Goal: Check status: Check status

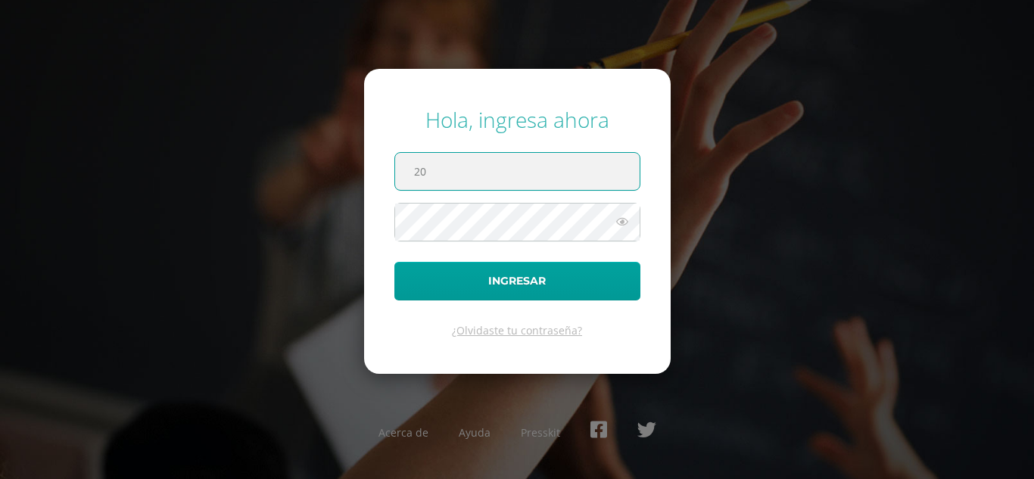
type input "2022040@maiagt.org"
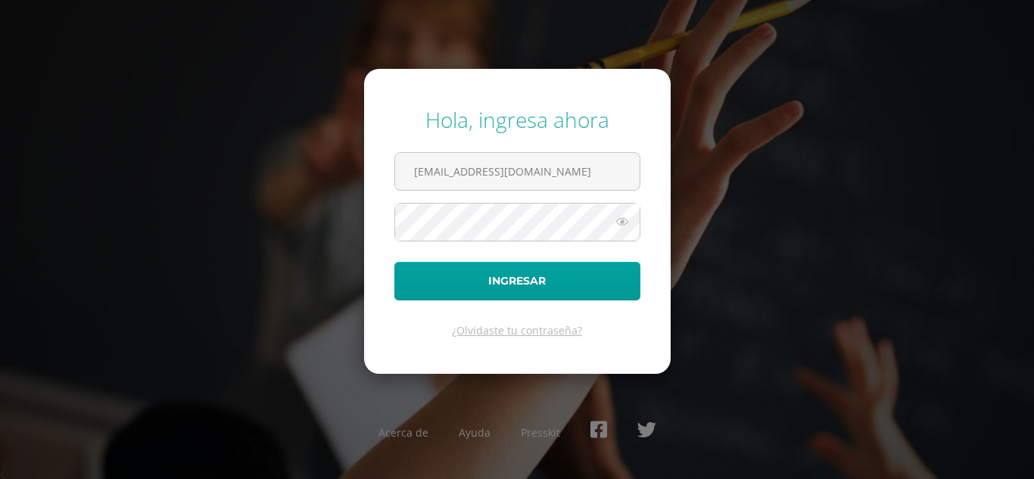
click at [622, 222] on icon at bounding box center [622, 222] width 20 height 18
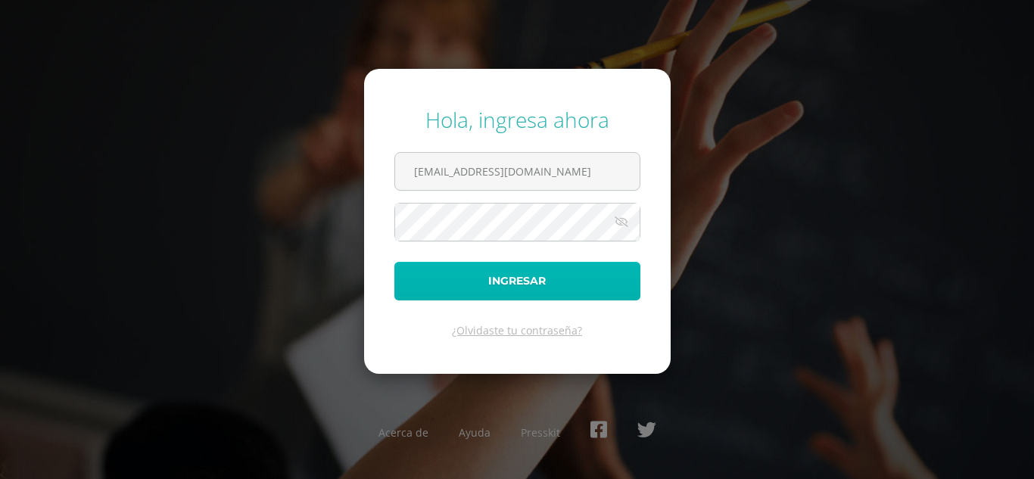
click at [576, 279] on button "Ingresar" at bounding box center [517, 281] width 246 height 39
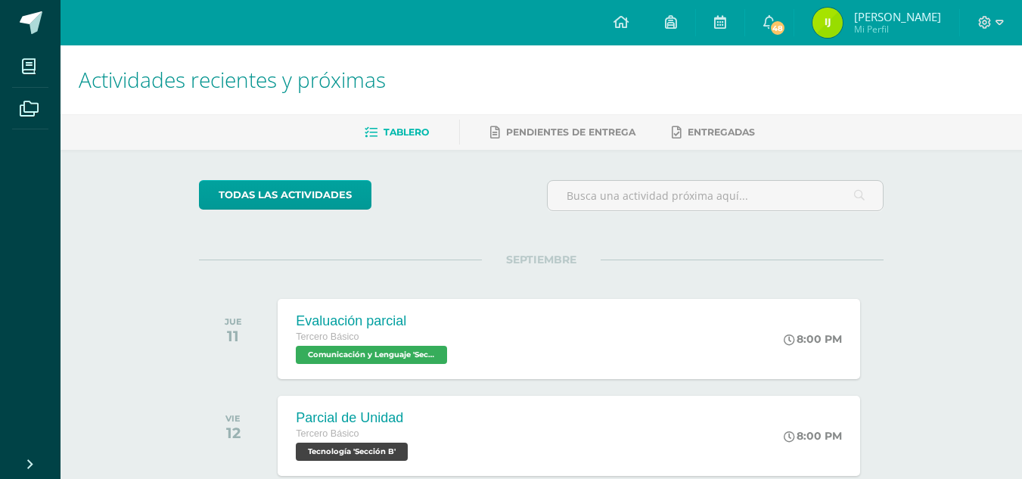
click at [829, 22] on img at bounding box center [828, 23] width 30 height 30
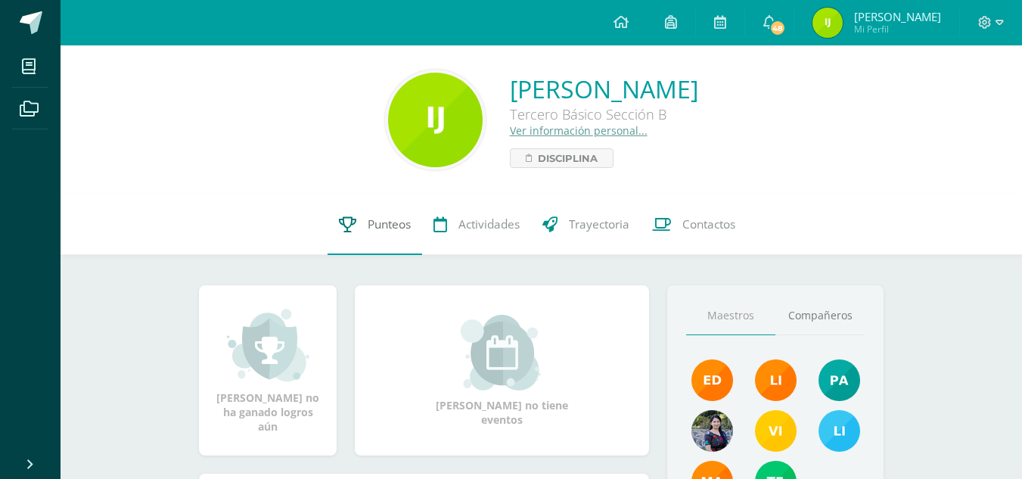
click at [405, 227] on span "Punteos" at bounding box center [389, 224] width 43 height 16
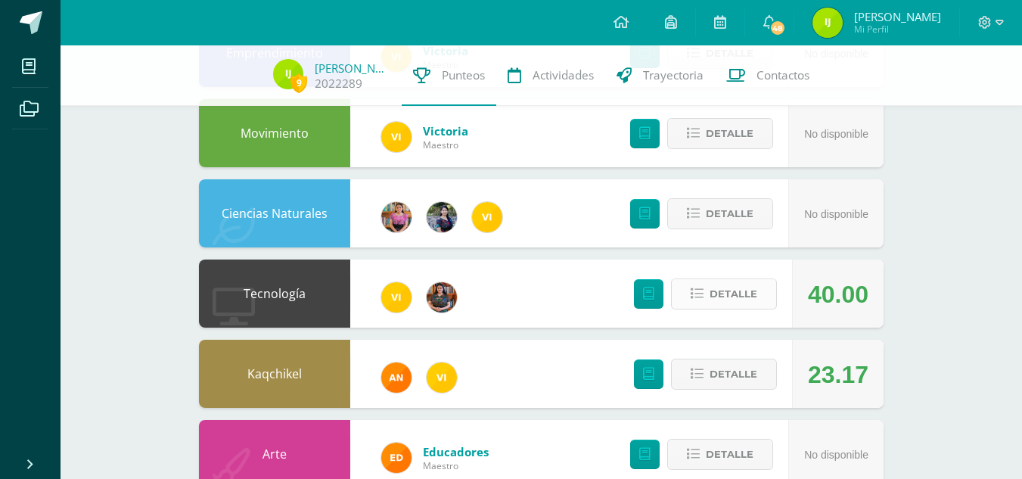
scroll to position [220, 0]
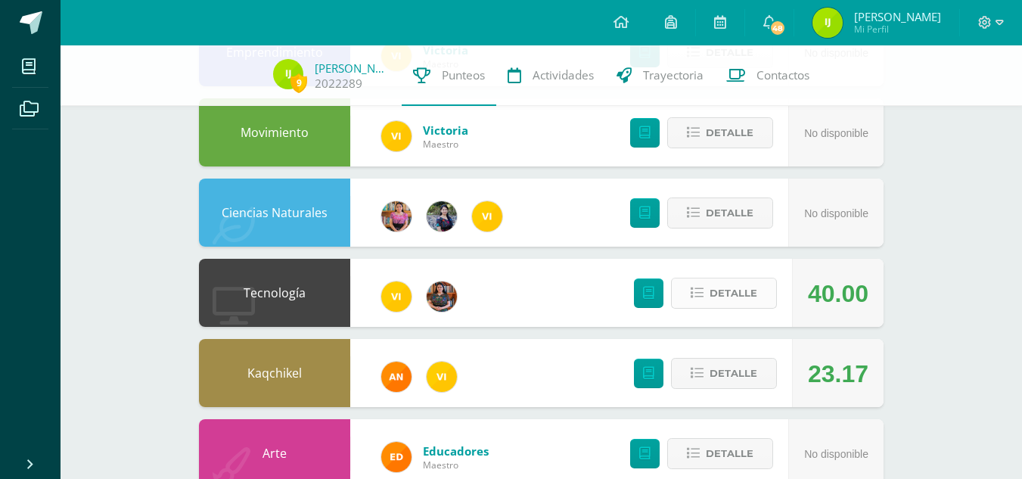
click at [739, 298] on span "Detalle" at bounding box center [734, 293] width 48 height 28
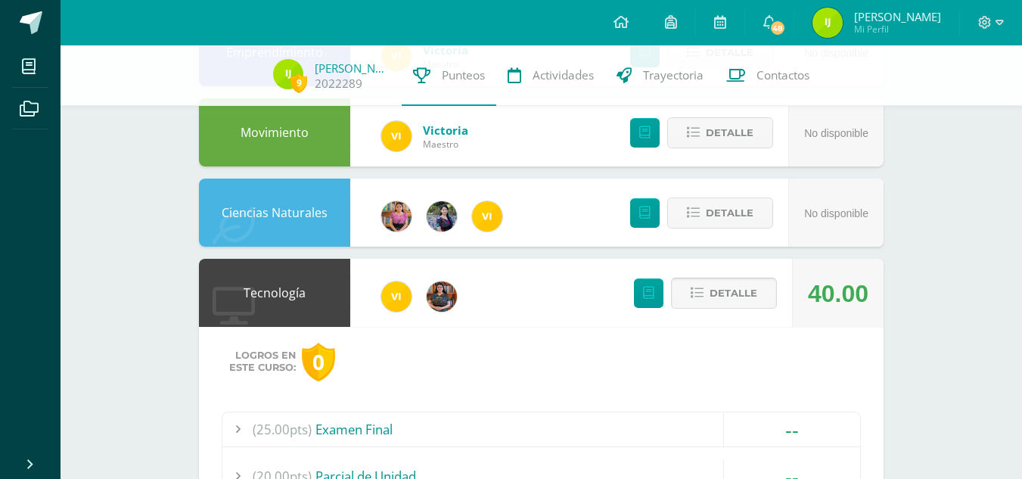
scroll to position [450, 0]
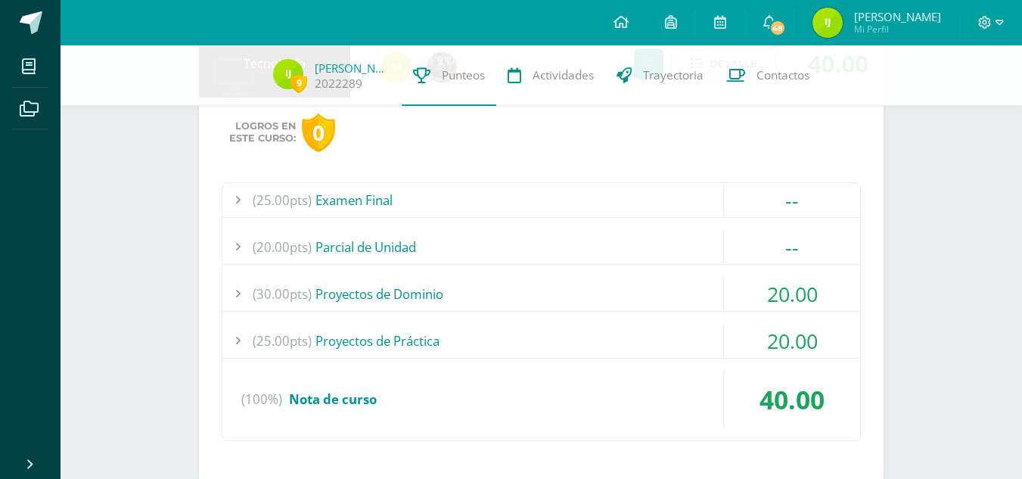
click at [244, 291] on div at bounding box center [237, 294] width 30 height 34
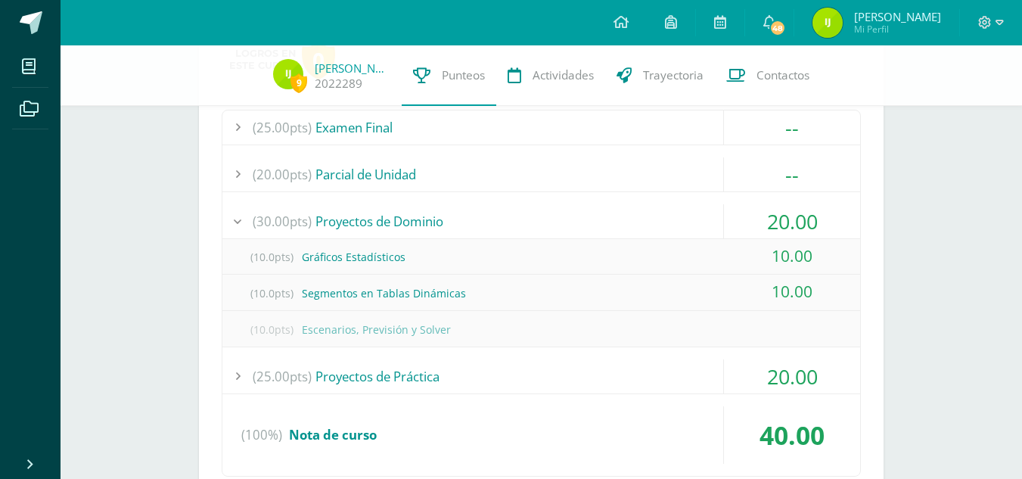
scroll to position [523, 0]
click at [233, 215] on div at bounding box center [237, 221] width 30 height 34
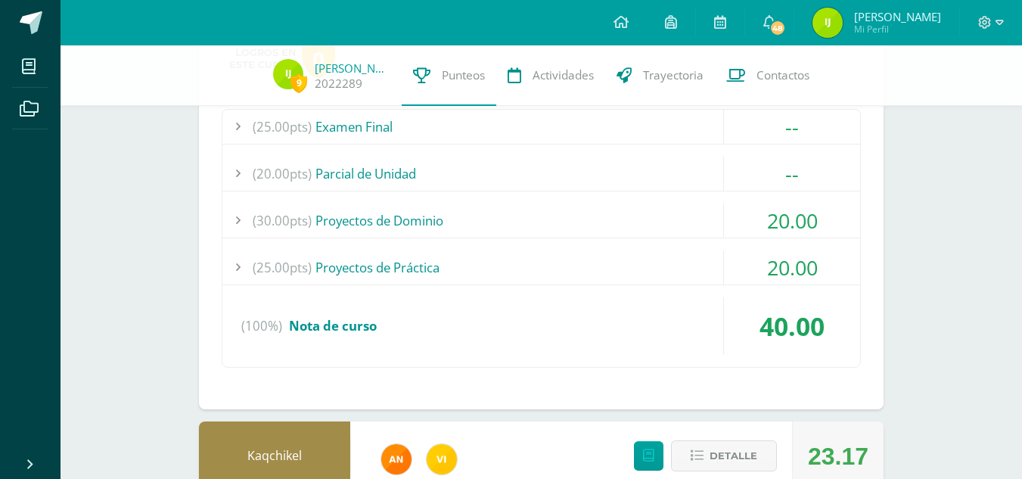
click at [235, 273] on div at bounding box center [237, 267] width 30 height 34
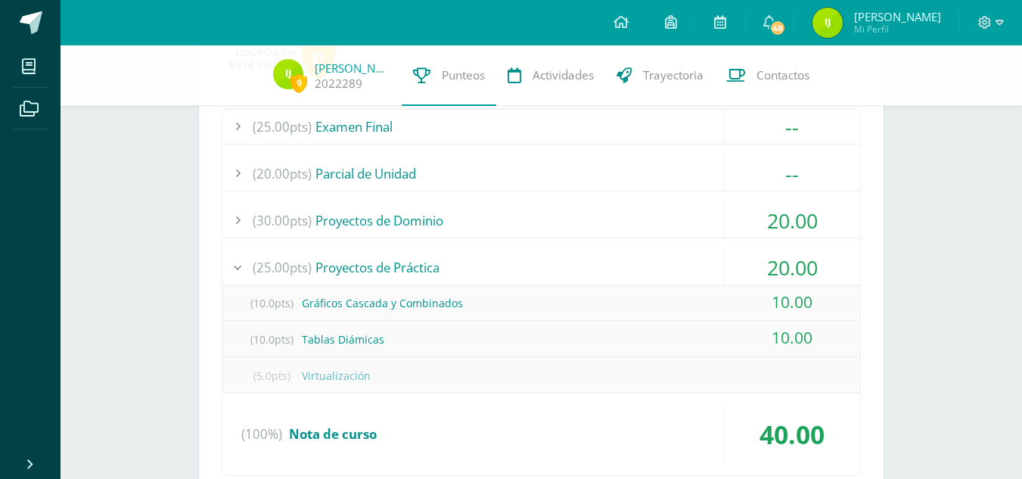
click at [235, 273] on div at bounding box center [237, 267] width 30 height 34
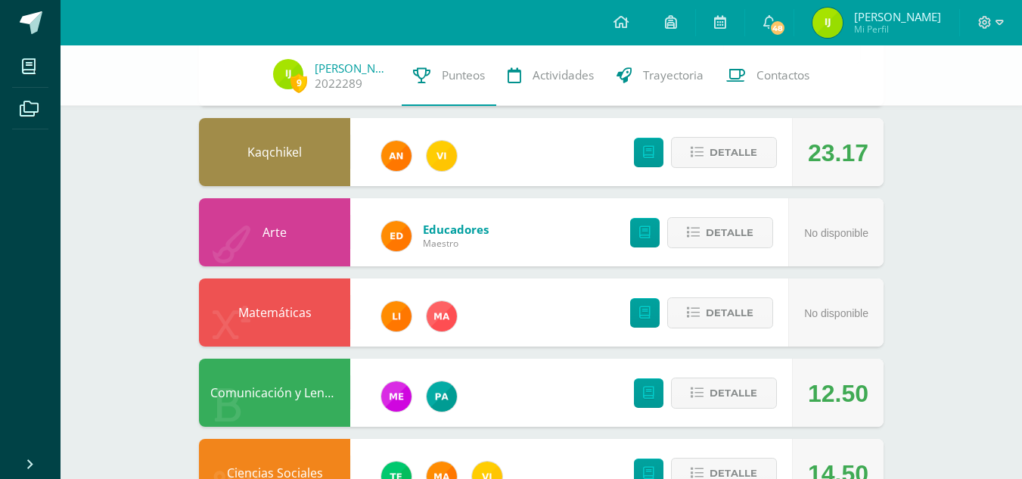
scroll to position [828, 0]
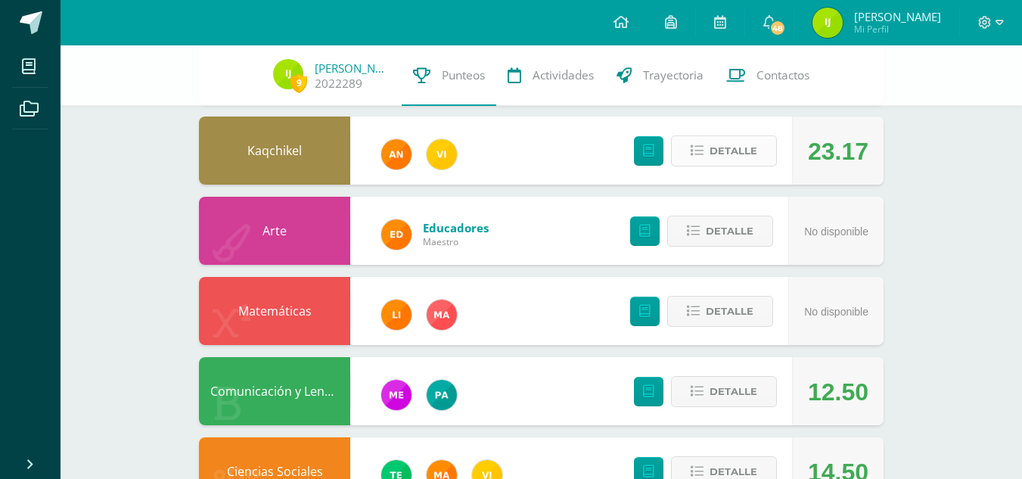
click at [724, 139] on span "Detalle" at bounding box center [734, 151] width 48 height 28
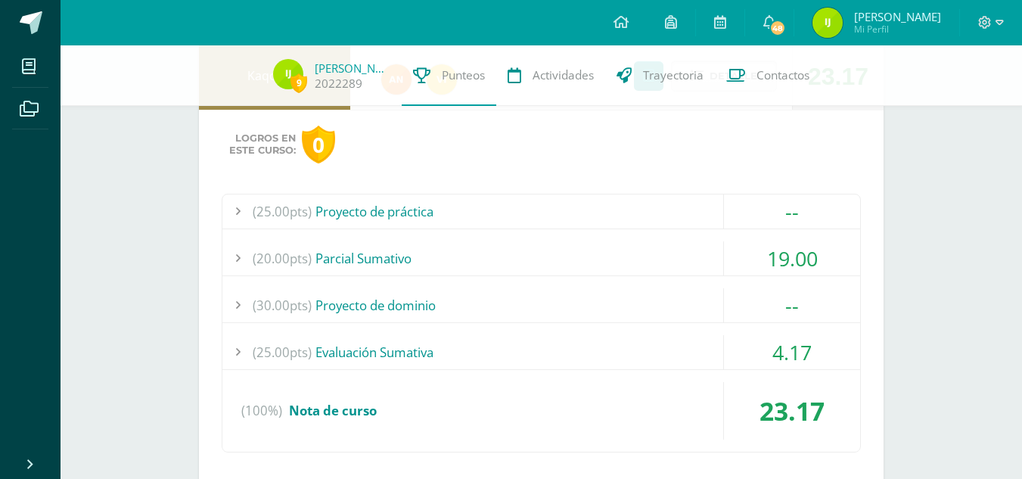
scroll to position [904, 0]
click at [249, 260] on div at bounding box center [237, 258] width 30 height 34
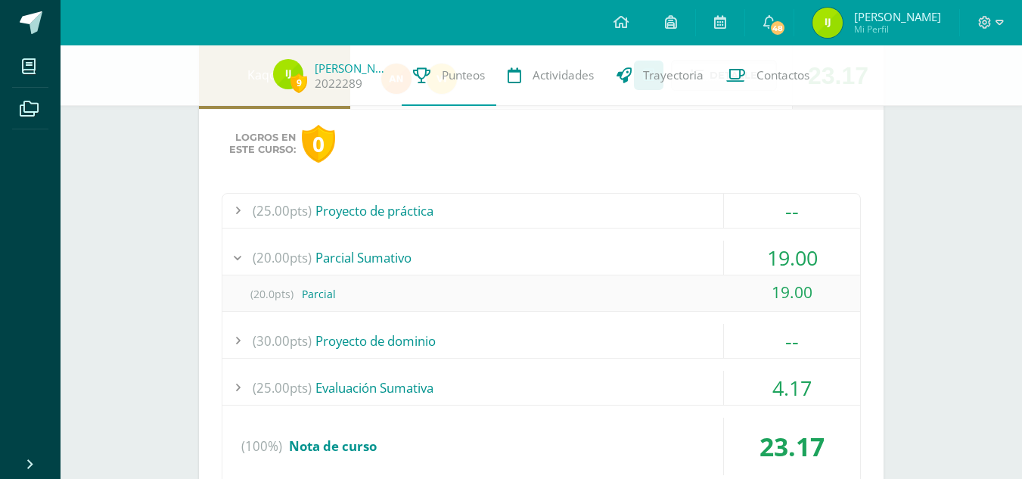
click at [234, 266] on div at bounding box center [237, 258] width 30 height 34
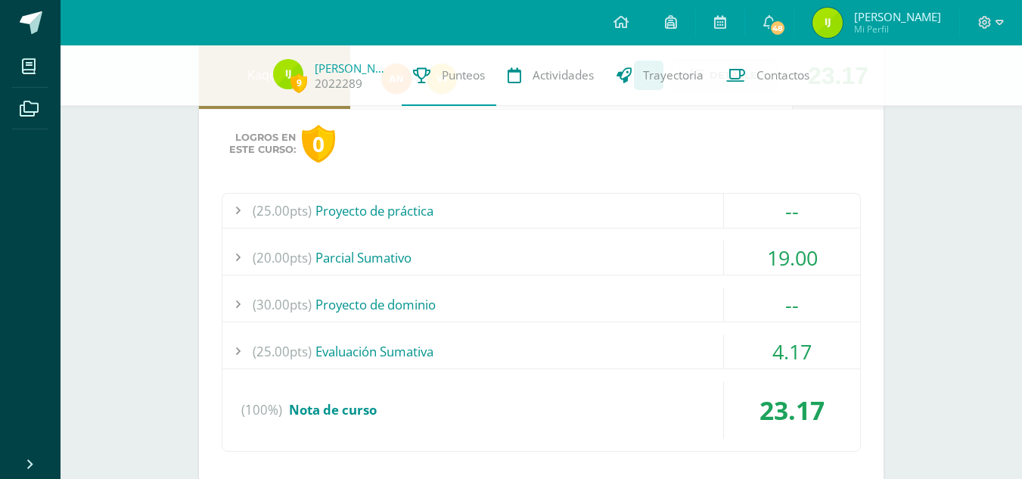
scroll to position [948, 0]
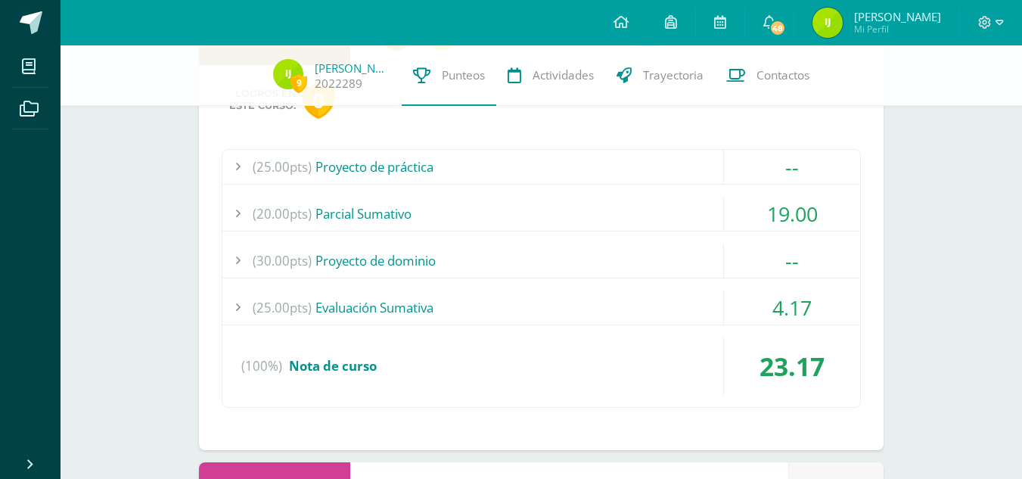
click at [238, 313] on div at bounding box center [237, 308] width 30 height 34
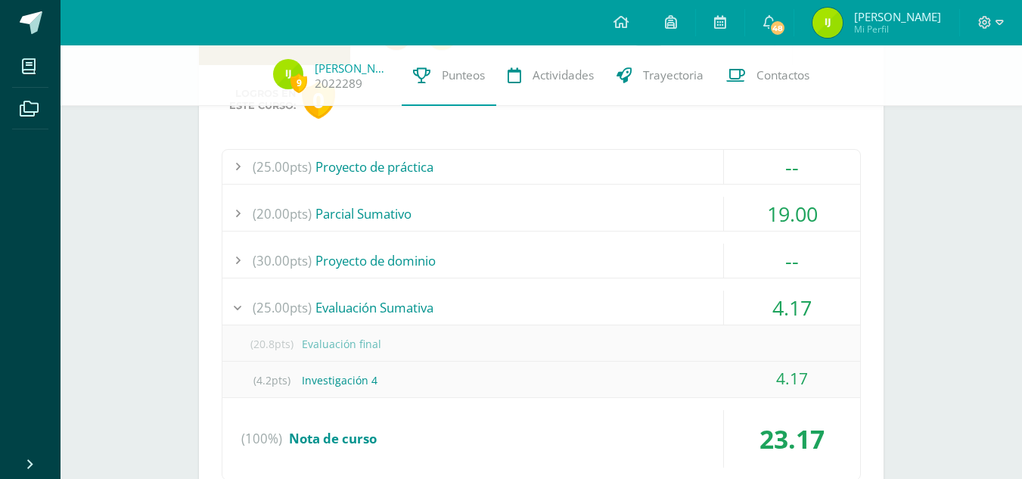
click at [238, 313] on div at bounding box center [237, 308] width 30 height 34
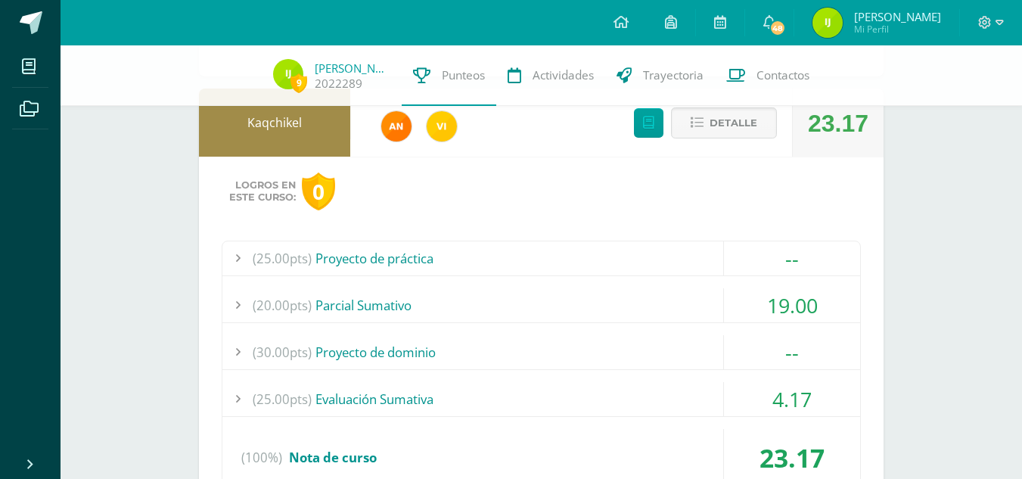
scroll to position [832, 0]
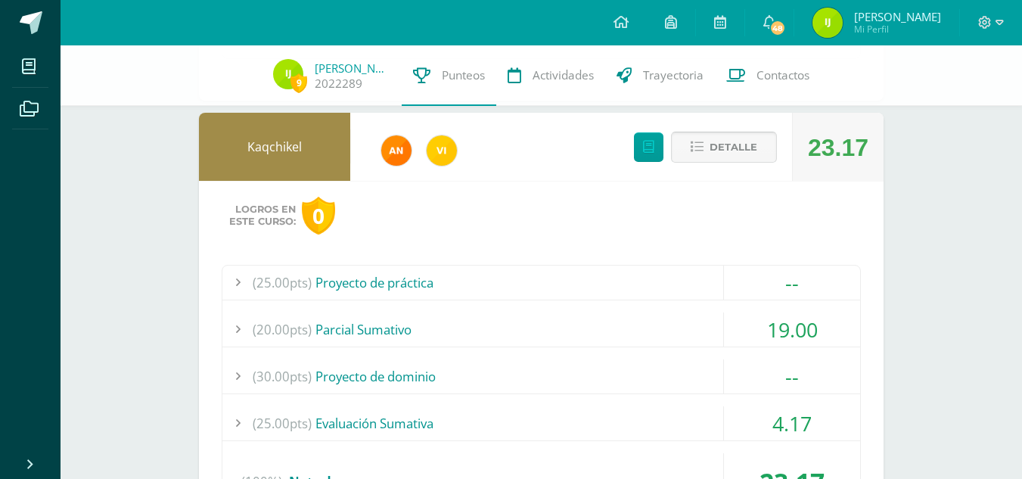
click at [728, 142] on span "Detalle" at bounding box center [734, 147] width 48 height 28
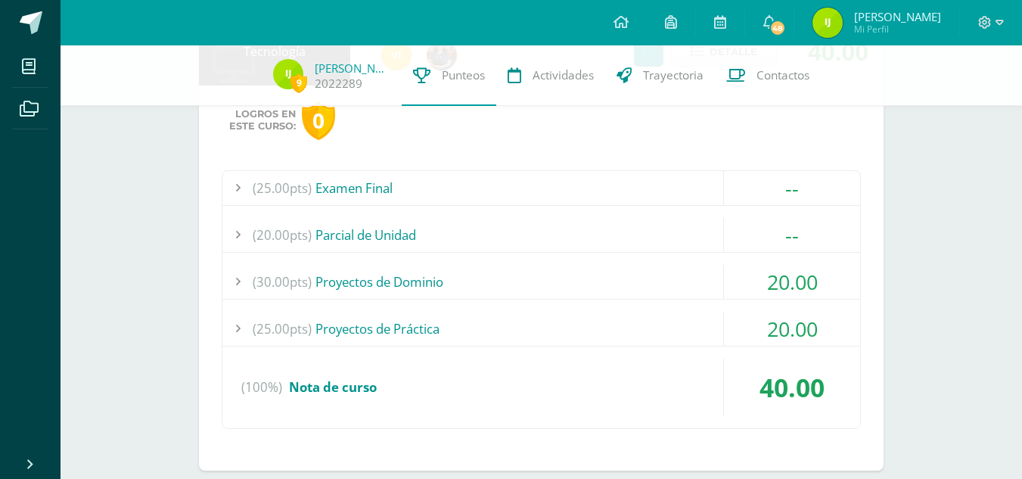
scroll to position [459, 0]
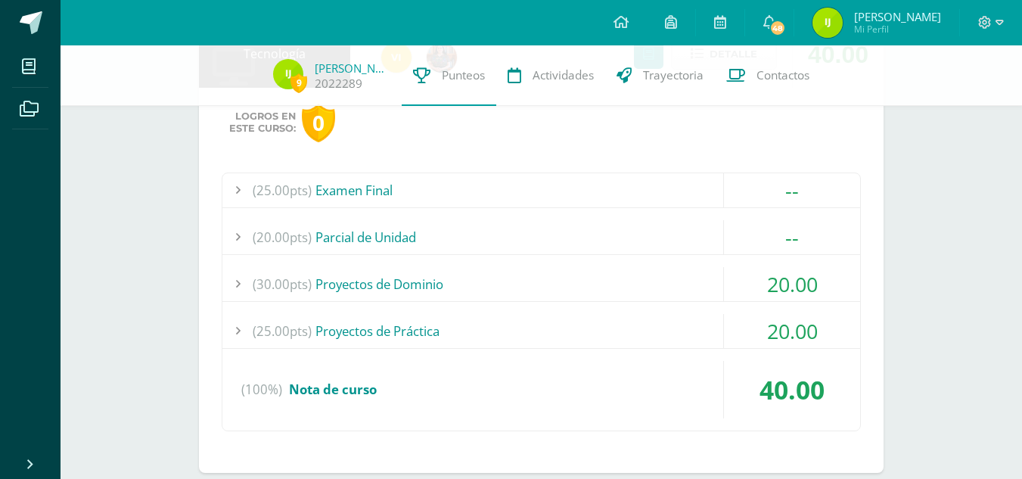
click at [247, 325] on div at bounding box center [237, 331] width 30 height 34
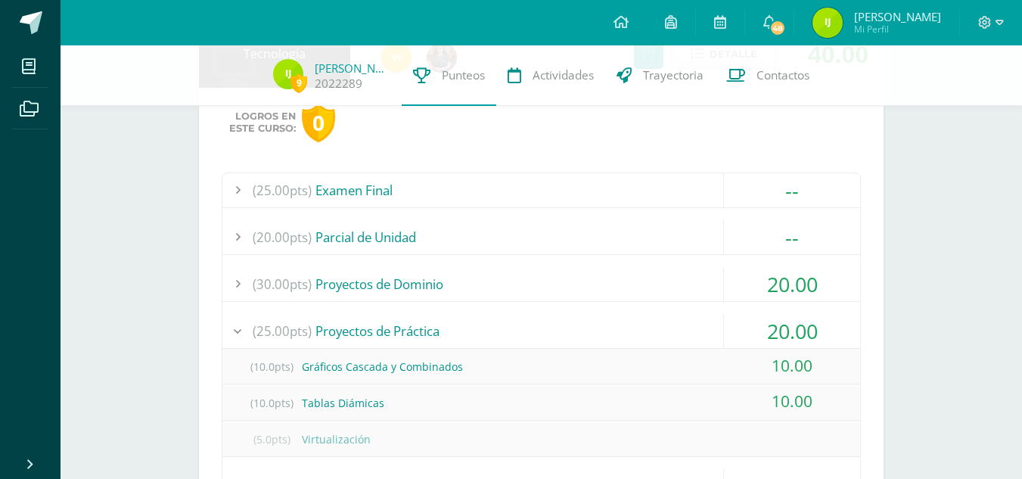
click at [241, 327] on div at bounding box center [237, 331] width 30 height 34
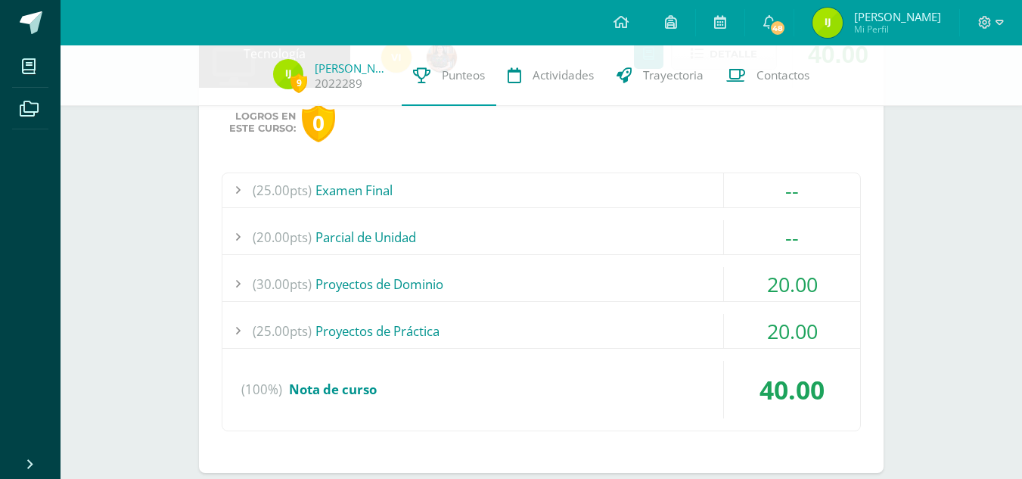
click at [241, 285] on div at bounding box center [237, 284] width 30 height 34
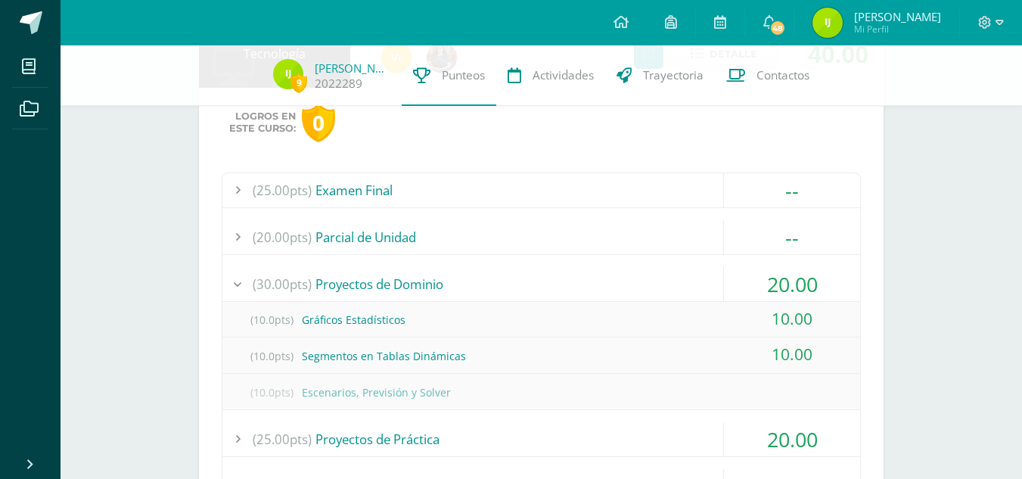
click at [241, 285] on div at bounding box center [237, 284] width 30 height 34
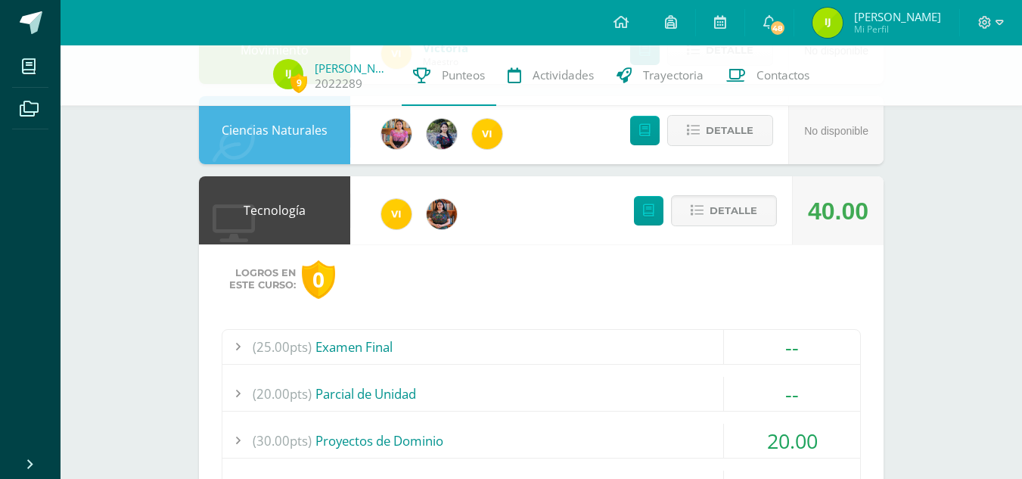
scroll to position [285, 0]
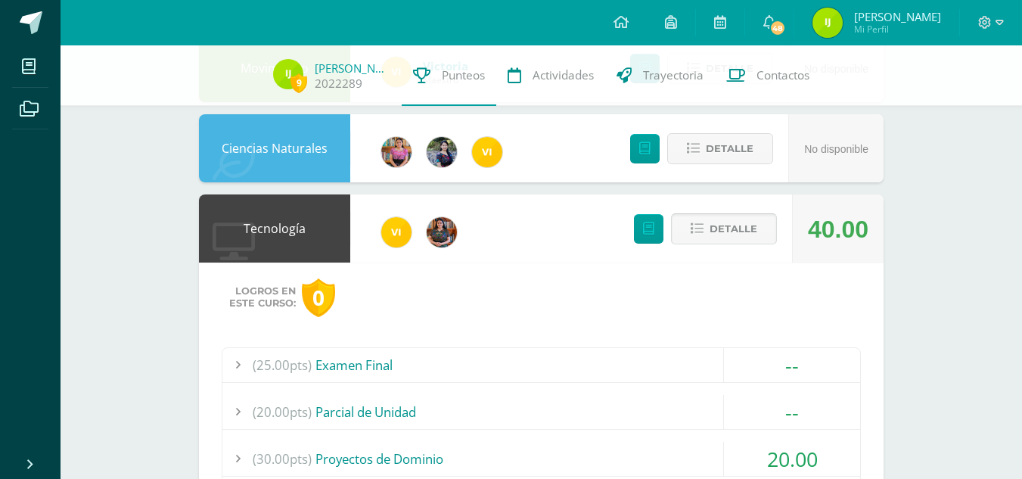
click at [704, 232] on icon at bounding box center [697, 228] width 13 height 13
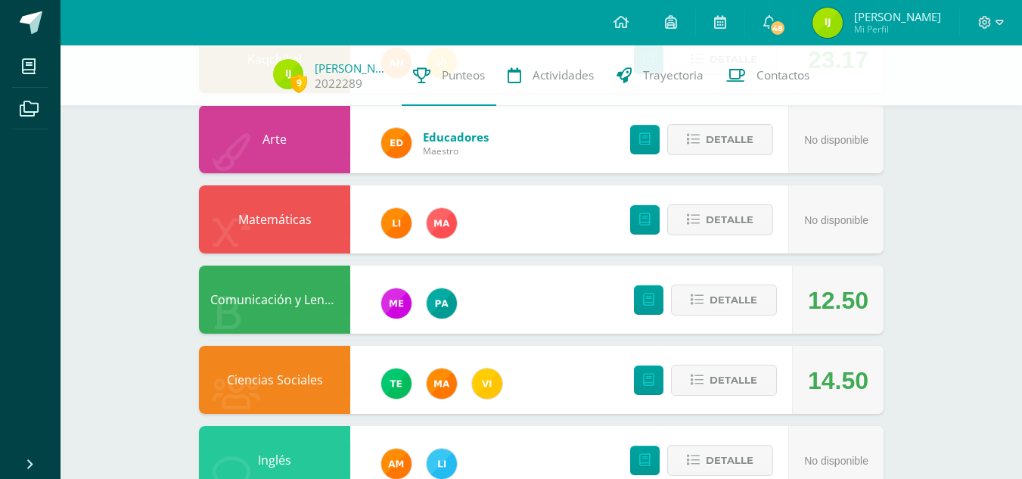
scroll to position [580, 0]
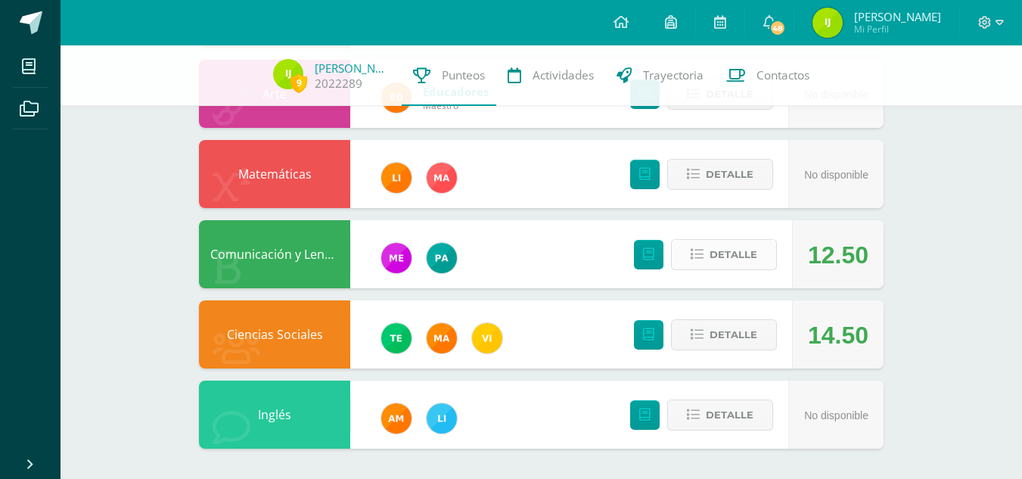
click at [710, 245] on button "Detalle" at bounding box center [724, 254] width 106 height 31
